Goal: Information Seeking & Learning: Learn about a topic

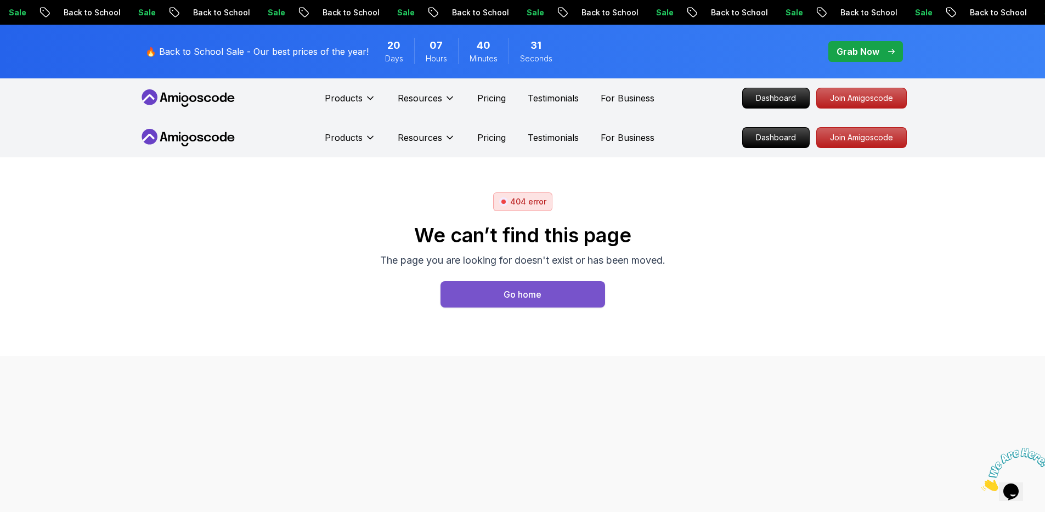
click at [495, 301] on button "Go home" at bounding box center [522, 294] width 165 height 26
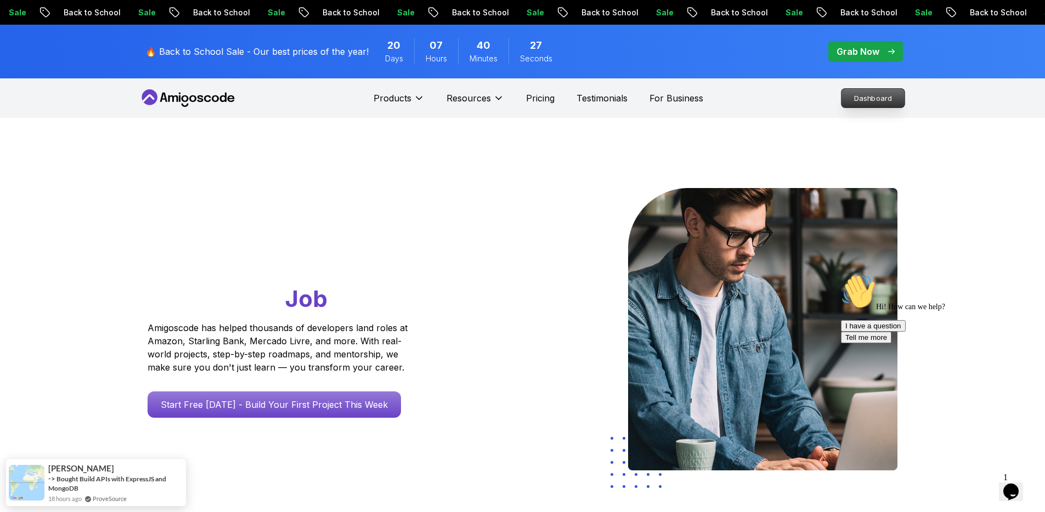
click at [859, 98] on p "Dashboard" at bounding box center [872, 98] width 63 height 19
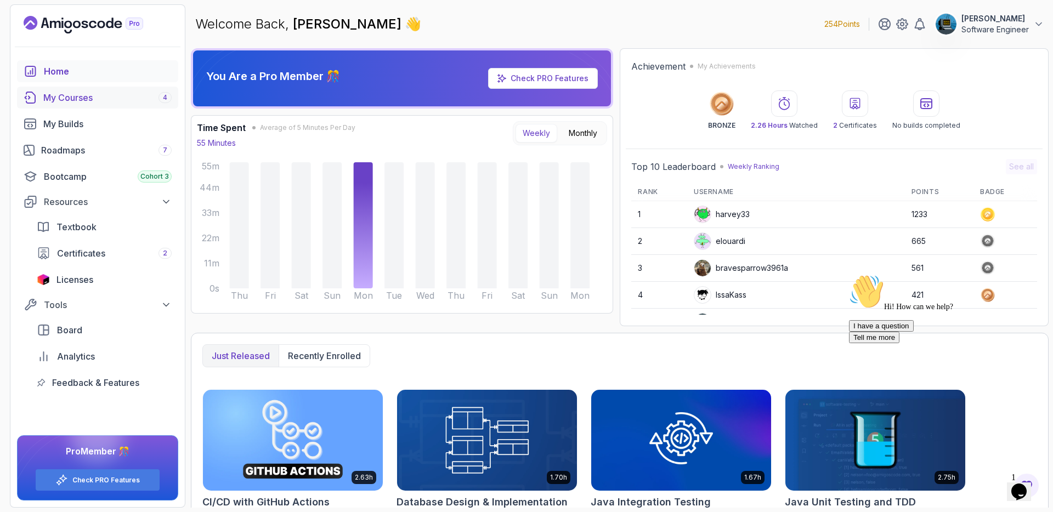
click at [76, 96] on div "My Courses 4" at bounding box center [107, 97] width 128 height 13
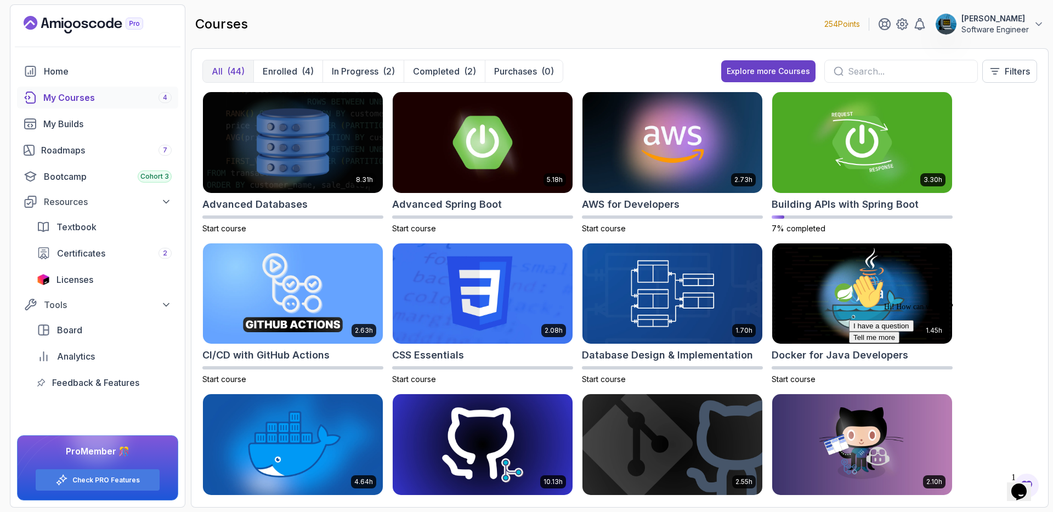
click at [849, 274] on icon "Chat attention grabber" at bounding box center [849, 274] width 0 height 0
click at [285, 80] on button "Enrolled (4)" at bounding box center [287, 71] width 69 height 22
